Goal: Information Seeking & Learning: Check status

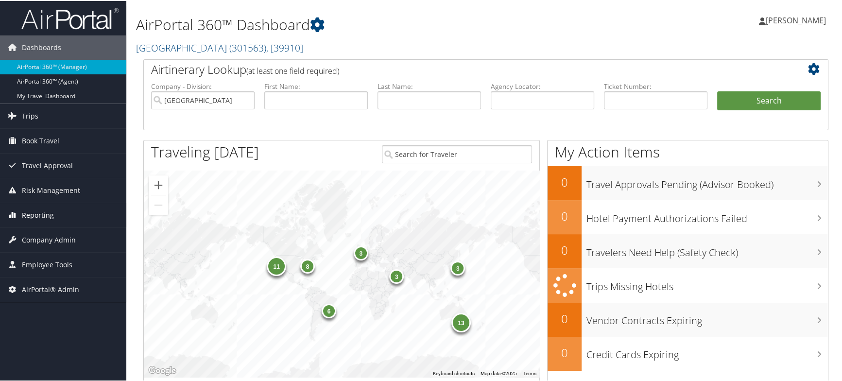
click at [45, 214] on span "Reporting" at bounding box center [38, 214] width 32 height 24
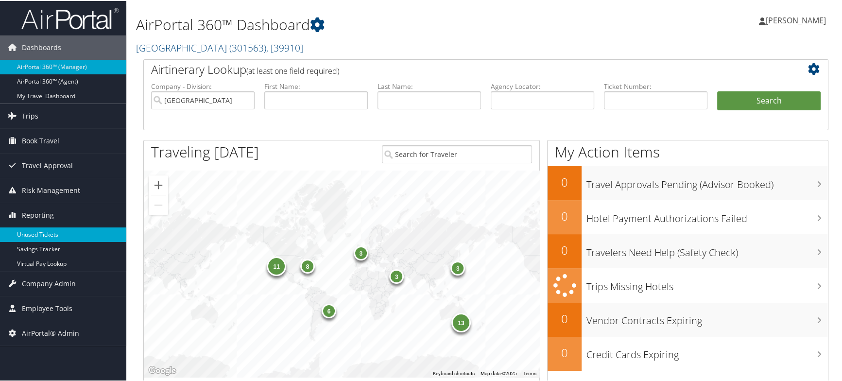
click at [35, 232] on link "Unused Tickets" at bounding box center [63, 233] width 126 height 15
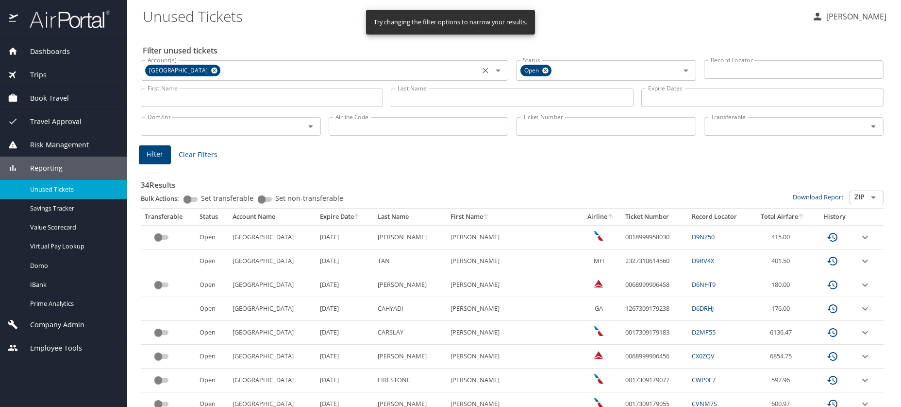
click at [211, 70] on icon at bounding box center [214, 71] width 6 height 6
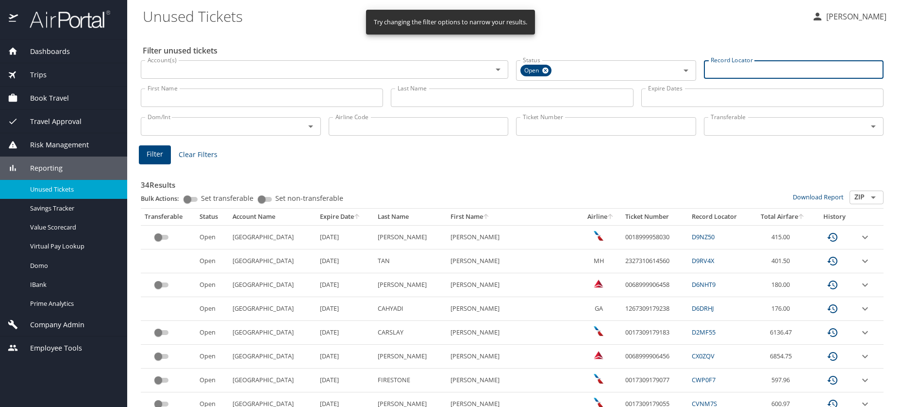
click at [715, 66] on input "Record Locator" at bounding box center [794, 69] width 180 height 18
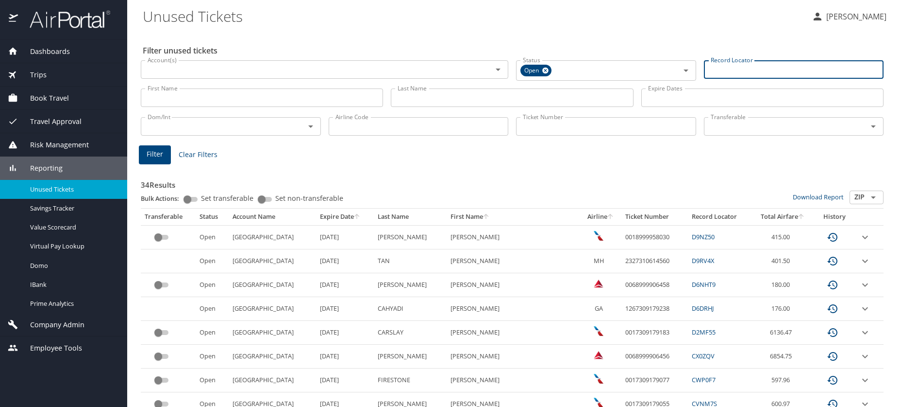
paste input "HCLJPU"
type input "HCLJPU"
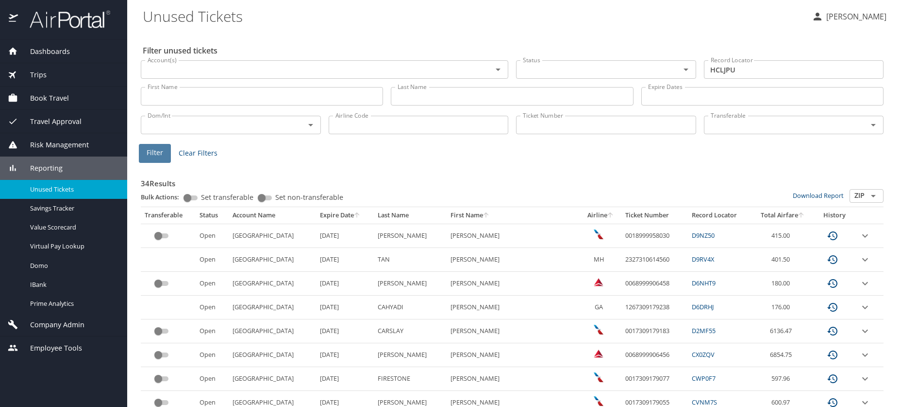
click at [159, 158] on button "Filter" at bounding box center [155, 153] width 32 height 19
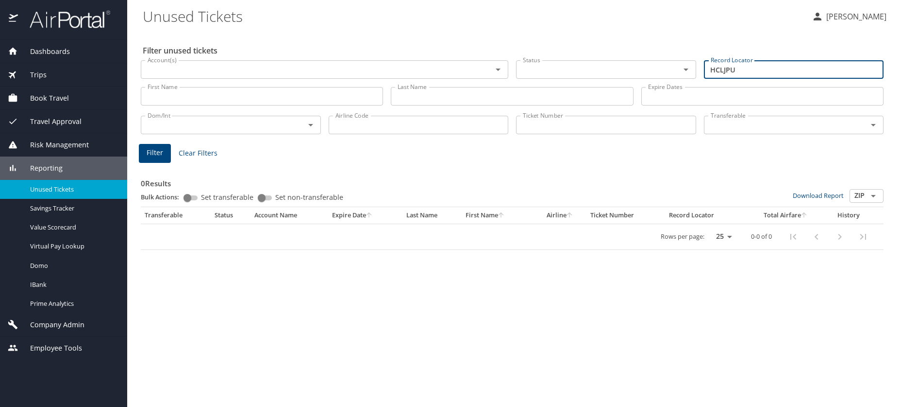
drag, startPoint x: 743, startPoint y: 69, endPoint x: 671, endPoint y: 71, distance: 71.4
click at [692, 71] on div "Account(s) Account(s) Status Status Record Locator HCLJPU Record Locator" at bounding box center [512, 68] width 751 height 33
click at [536, 124] on input "Ticket Number" at bounding box center [606, 125] width 180 height 18
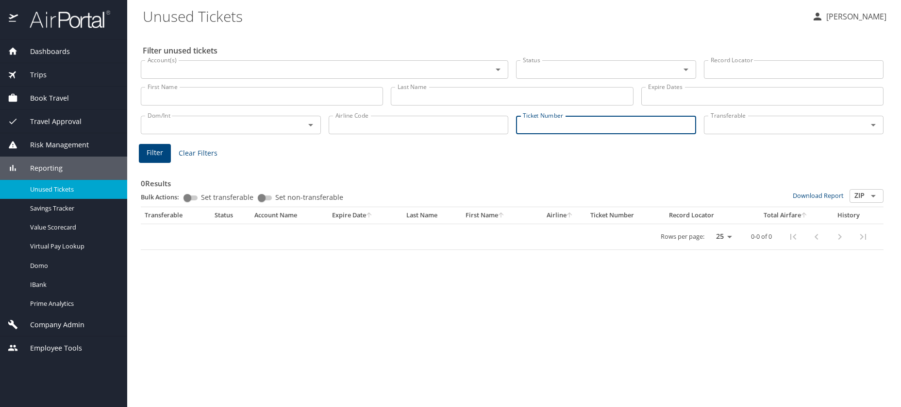
paste input "0067229449031"
type input "0067229449031"
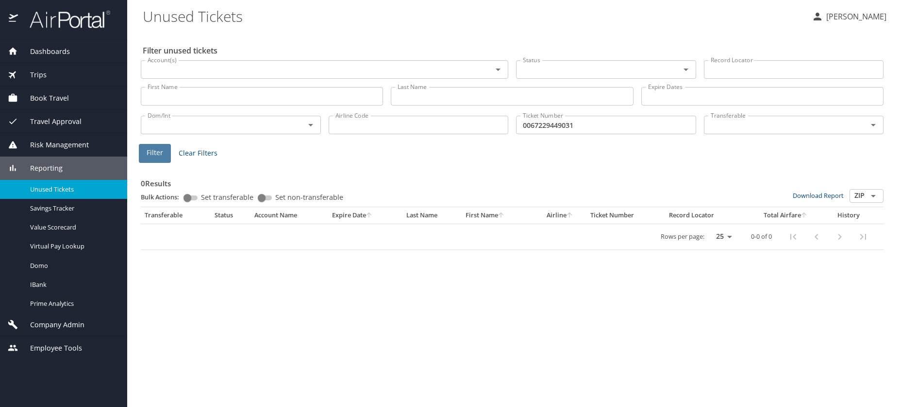
click at [163, 151] on button "Filter" at bounding box center [155, 153] width 32 height 19
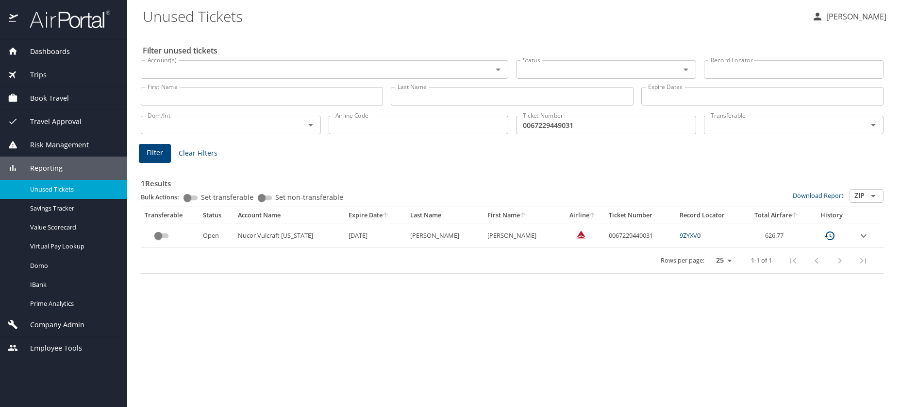
click at [864, 236] on icon "expand row" at bounding box center [864, 236] width 12 height 12
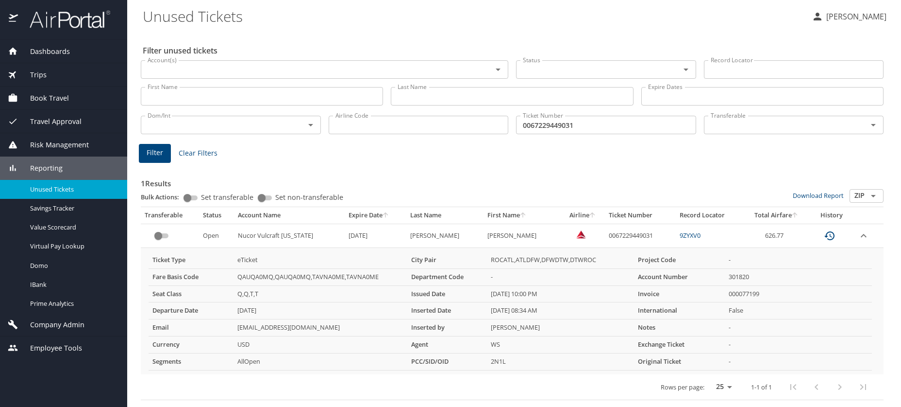
click at [52, 187] on span "Unused Tickets" at bounding box center [72, 189] width 85 height 9
drag, startPoint x: 579, startPoint y: 126, endPoint x: 405, endPoint y: 107, distance: 175.4
click at [405, 108] on div "Dom/Int Dom/Int Airline Code Airline Code Ticket Number 0067229449031 Ticket Nu…" at bounding box center [512, 124] width 751 height 32
click at [153, 153] on span "Filter" at bounding box center [155, 153] width 17 height 12
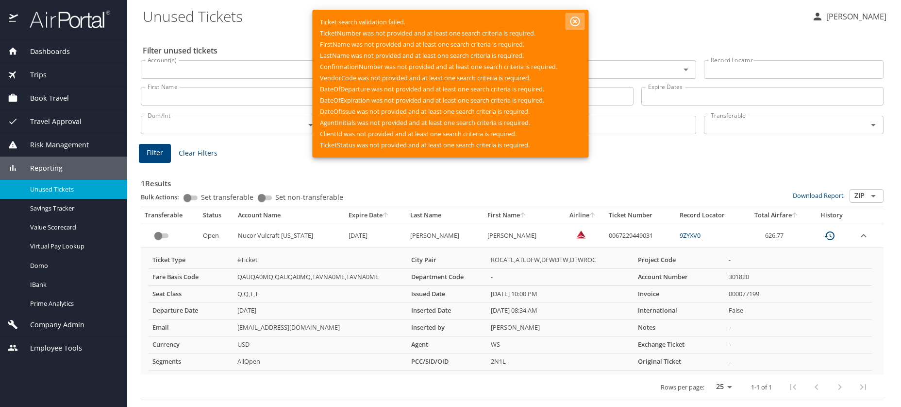
click at [578, 18] on icon "button" at bounding box center [576, 22] width 12 height 12
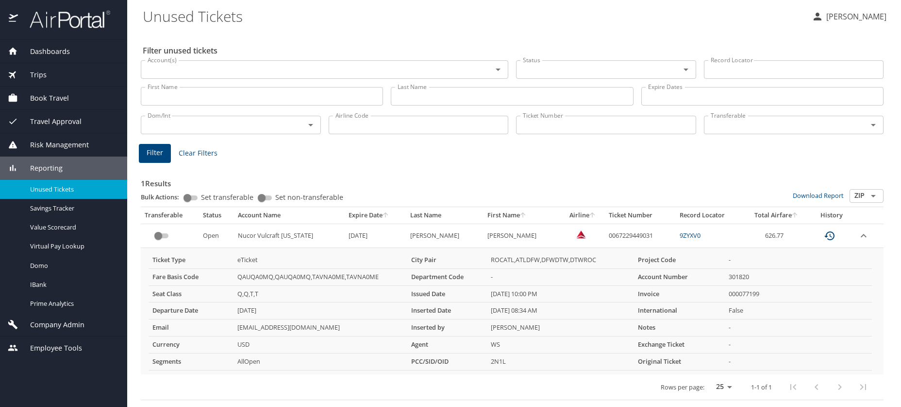
click at [165, 98] on input "First Name" at bounding box center [262, 96] width 242 height 18
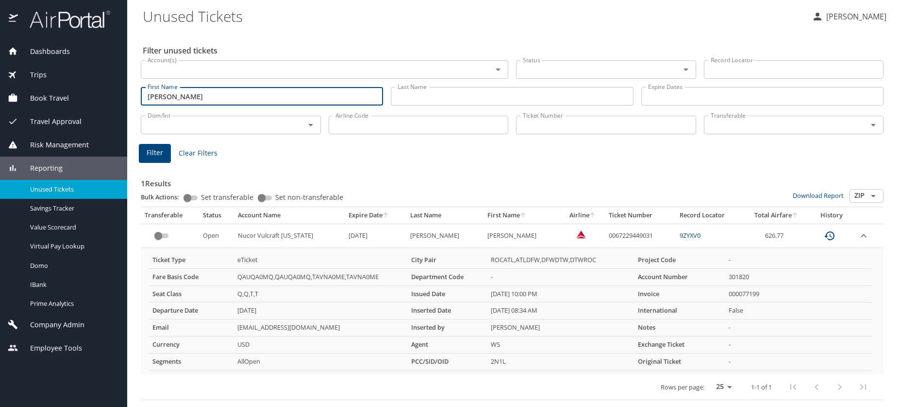
type input "gagandeep singh"
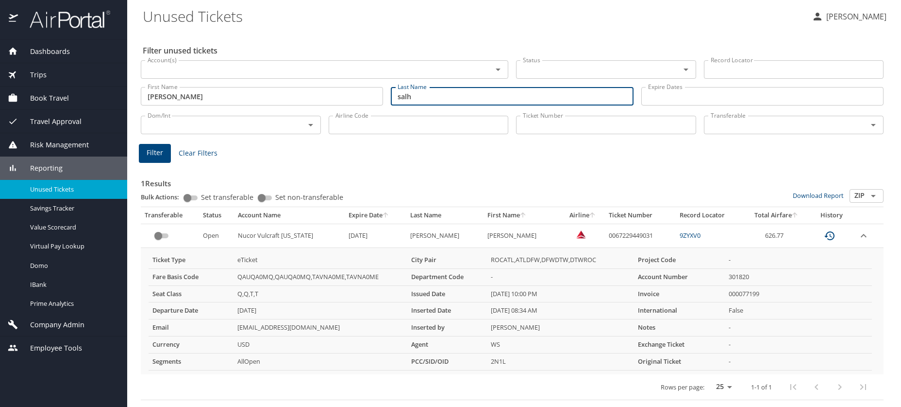
type input "salh"
click at [158, 153] on span "Filter" at bounding box center [155, 153] width 17 height 12
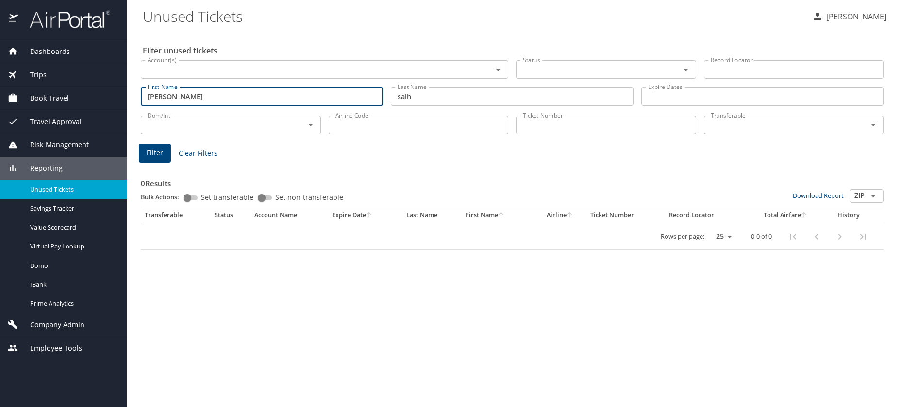
drag, startPoint x: 211, startPoint y: 96, endPoint x: 136, endPoint y: 93, distance: 75.8
click at [136, 93] on main "Unused Tickets Kelly Smythe Filter unused tickets Account(s) Account(s) Status …" at bounding box center [514, 203] width 774 height 407
type input "m"
type input "christopher"
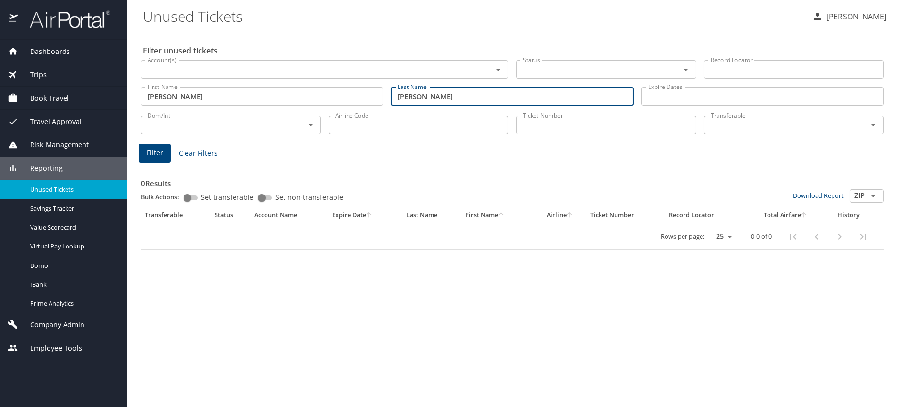
type input "martin"
click at [161, 151] on span "Filter" at bounding box center [155, 153] width 17 height 12
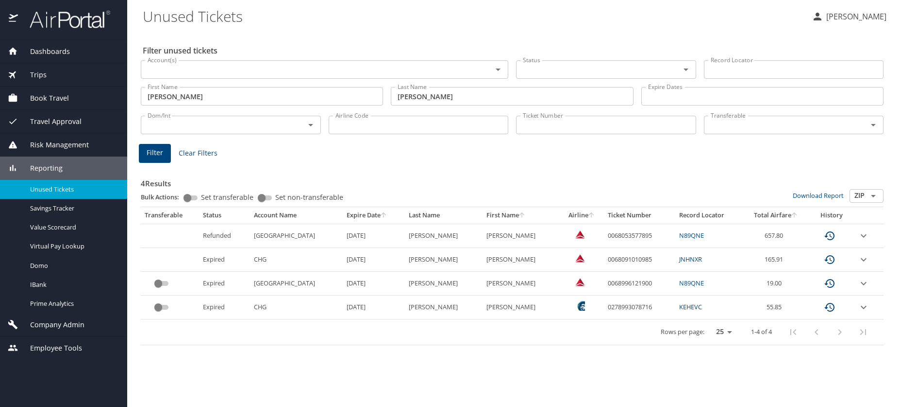
click at [228, 98] on input "christopher" at bounding box center [262, 96] width 242 height 18
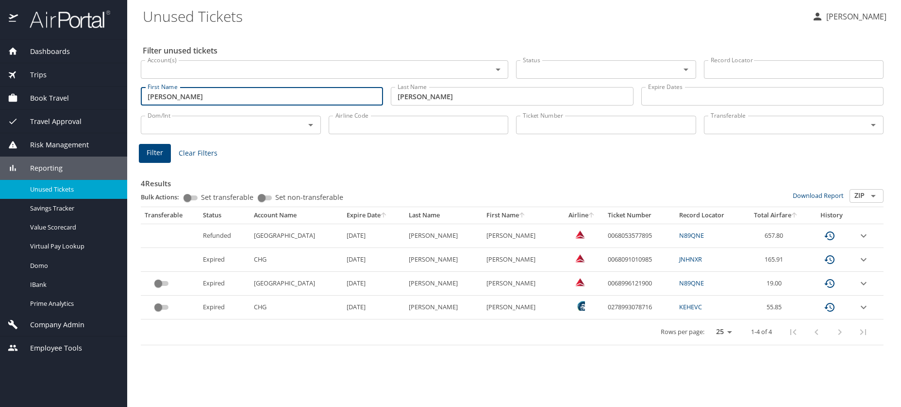
type input "christopher william"
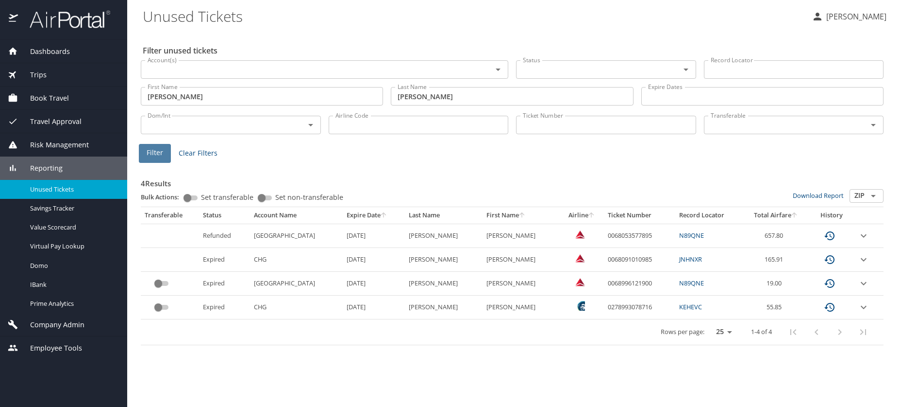
click at [152, 150] on span "Filter" at bounding box center [155, 153] width 17 height 12
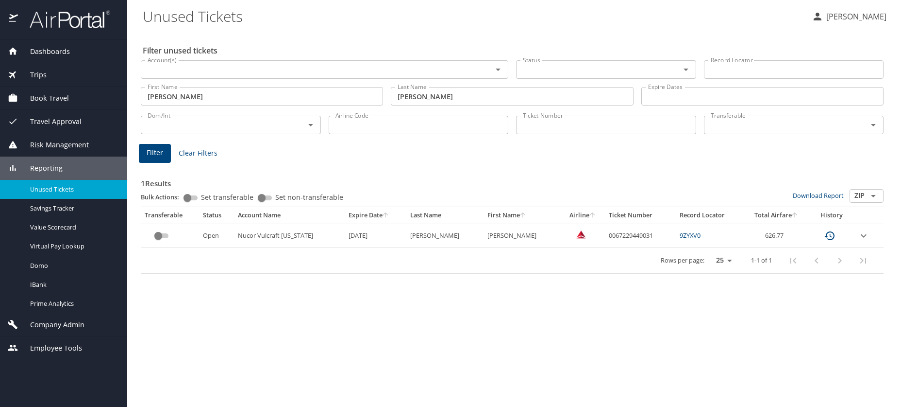
click at [693, 237] on link "9ZYXV0" at bounding box center [690, 235] width 21 height 9
click at [627, 234] on td "0067229449031" at bounding box center [640, 235] width 71 height 24
copy td "0067229449031"
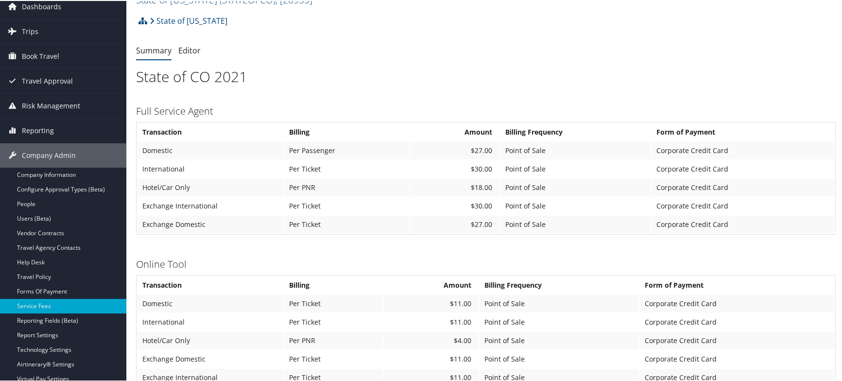
scroll to position [61, 0]
